Goal: Task Accomplishment & Management: Use online tool/utility

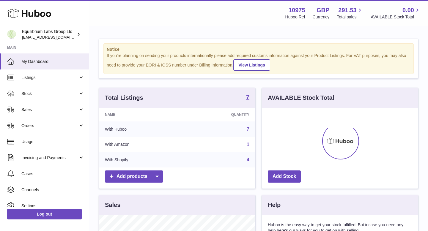
scroll to position [93, 157]
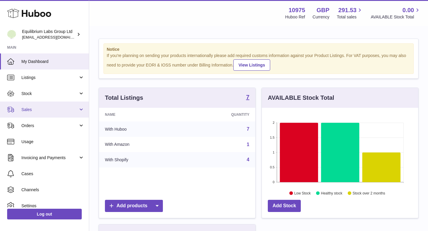
click at [52, 108] on span "Sales" at bounding box center [49, 110] width 57 height 6
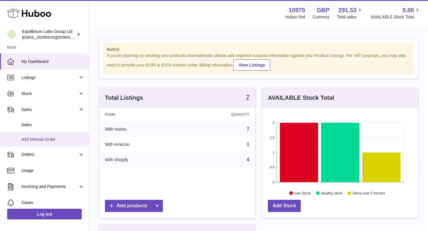
click at [55, 143] on link "Add Manual Order" at bounding box center [44, 139] width 89 height 15
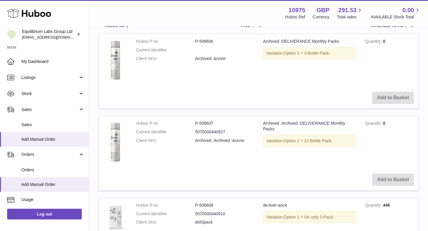
scroll to position [153, 0]
click at [288, 142] on span "Option 1 = 12-Bottle Pack;" at bounding box center [308, 140] width 49 height 5
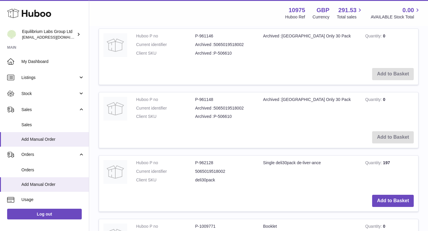
scroll to position [459, 0]
click at [377, 200] on button "Add to Basket" at bounding box center [394, 201] width 42 height 12
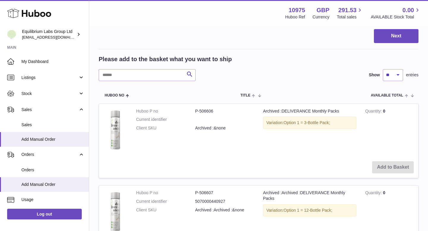
scroll to position [0, 0]
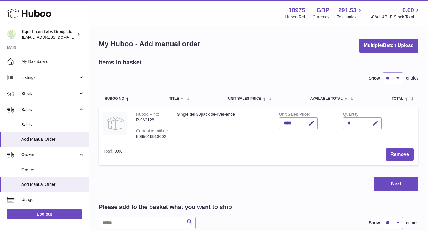
click at [377, 123] on icon "button" at bounding box center [376, 124] width 6 height 6
type input "*"
click at [373, 120] on button "submit" at bounding box center [375, 124] width 11 height 10
click at [394, 182] on button "Next" at bounding box center [396, 184] width 45 height 14
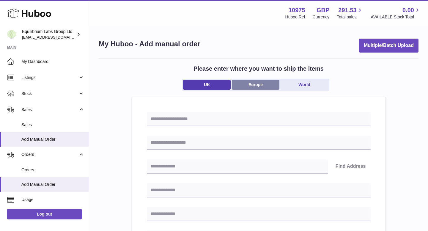
click at [264, 85] on link "Europe" at bounding box center [256, 85] width 48 height 10
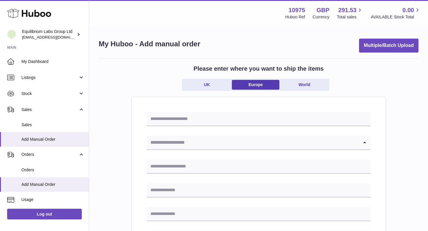
click at [206, 140] on input "Search for option" at bounding box center [253, 143] width 212 height 14
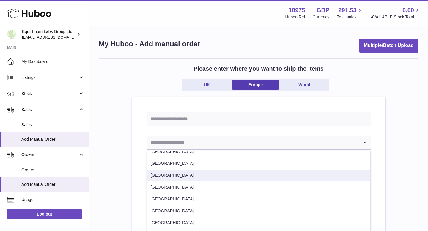
scroll to position [86, 0]
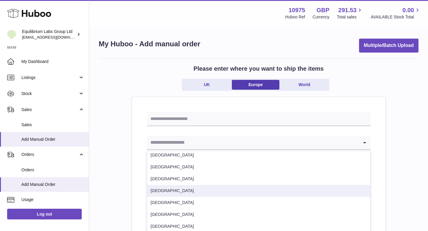
click at [180, 193] on li "[GEOGRAPHIC_DATA]" at bounding box center [258, 191] width 223 height 12
